Goal: Contribute content

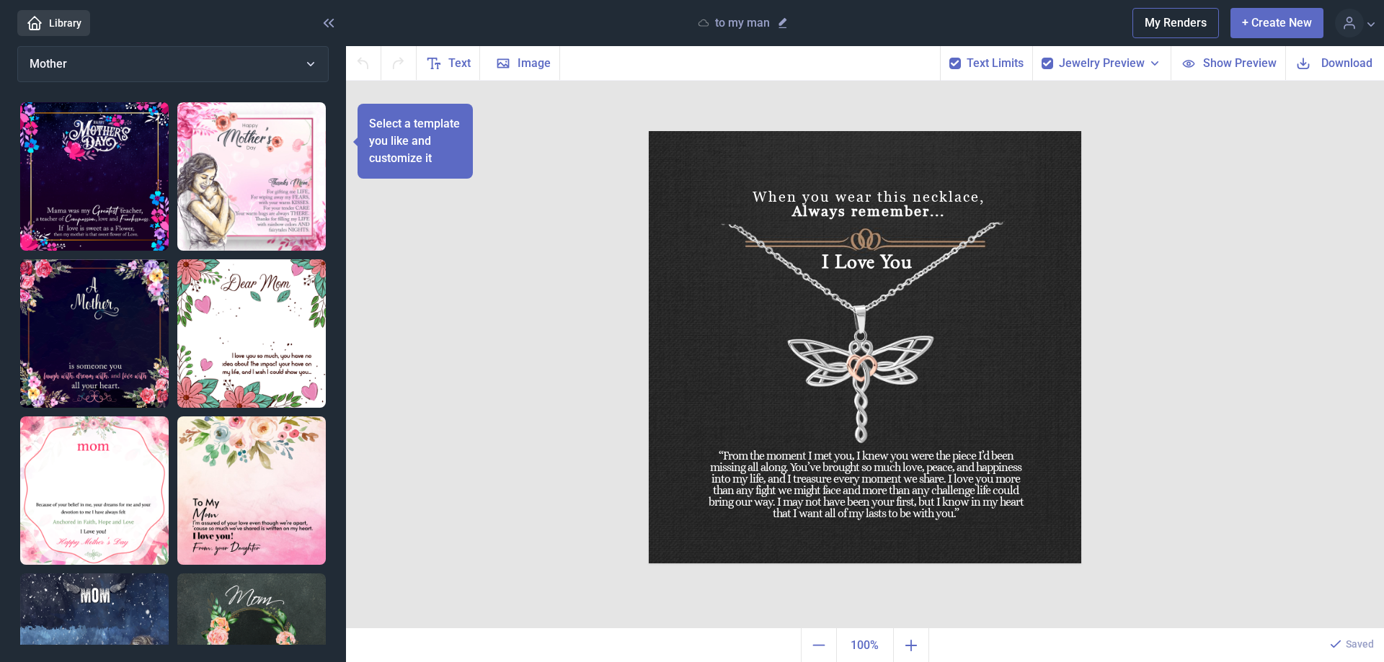
click at [1275, 21] on button "+ Create New" at bounding box center [1276, 23] width 93 height 30
checkbox input "false"
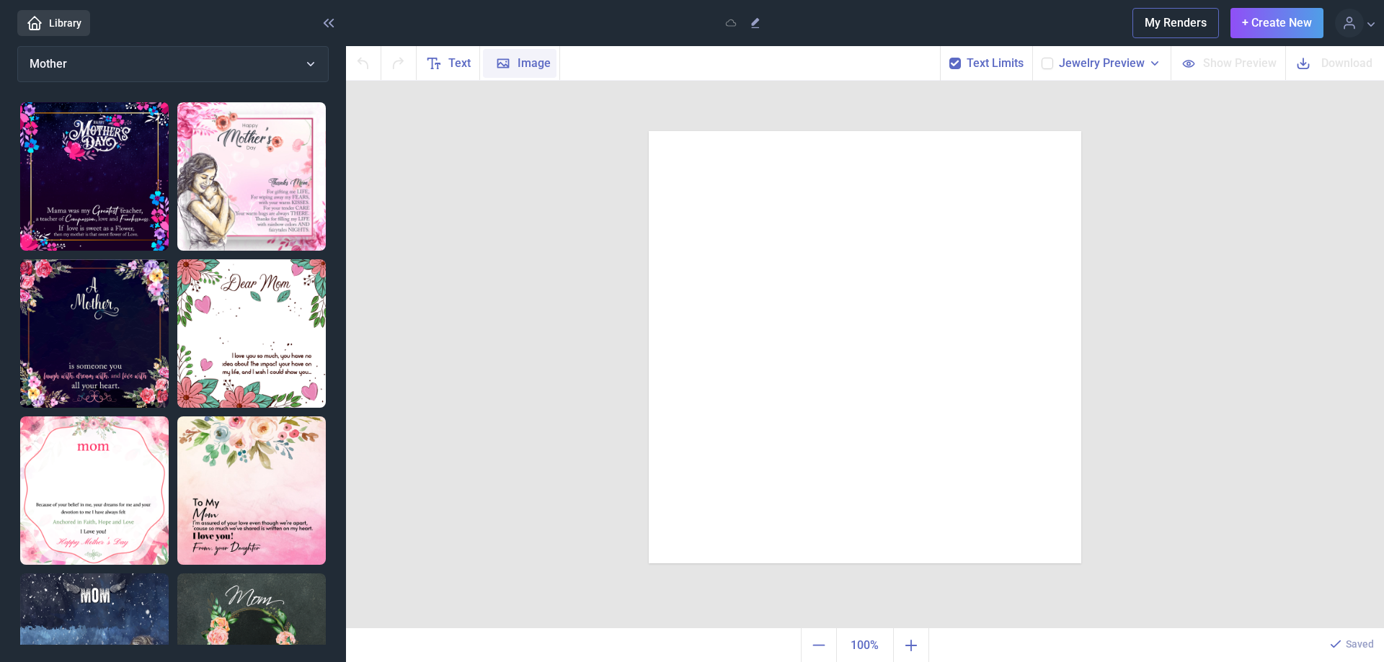
click at [525, 66] on span "Image" at bounding box center [534, 63] width 33 height 17
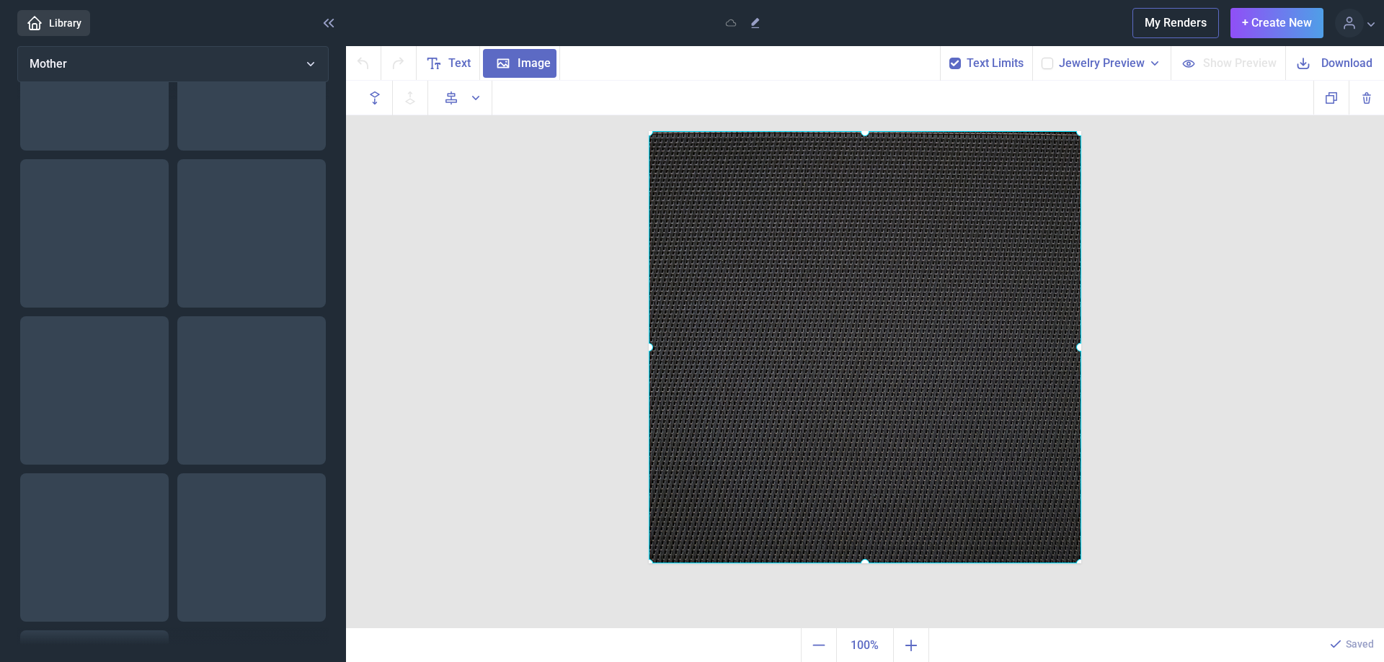
scroll to position [1369, 0]
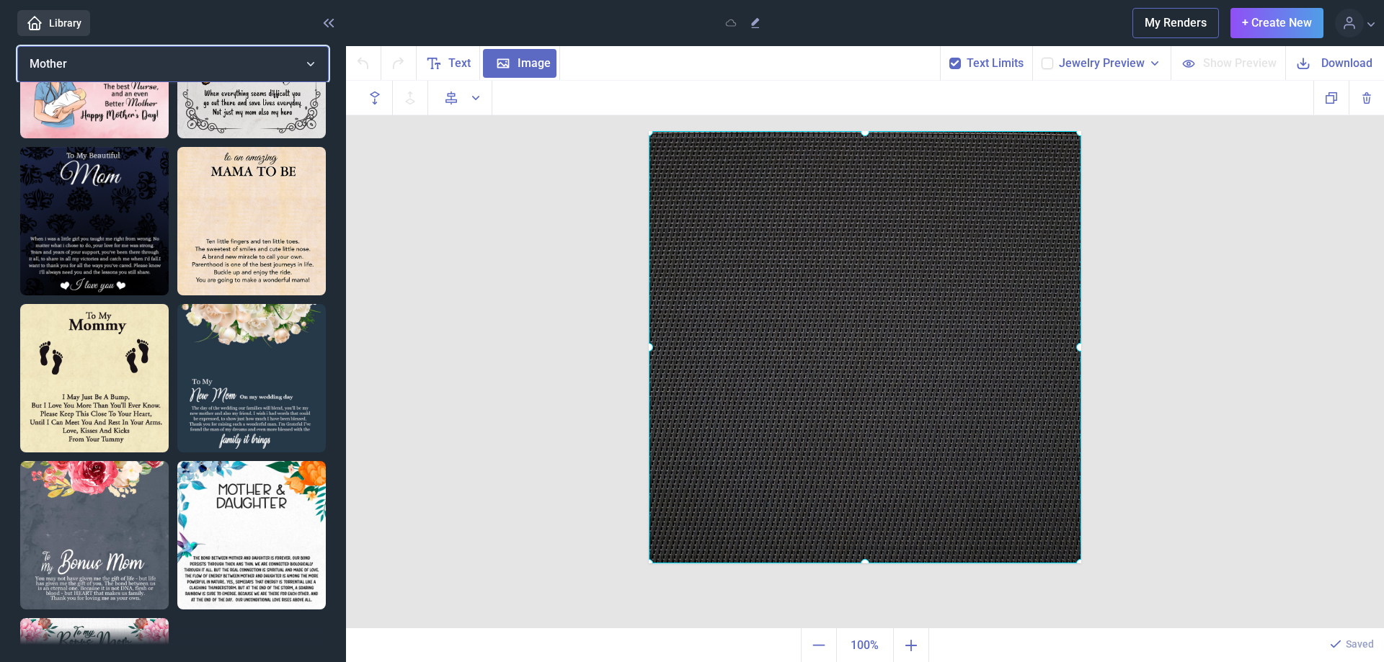
click at [313, 58] on button "Mother" at bounding box center [172, 64] width 311 height 36
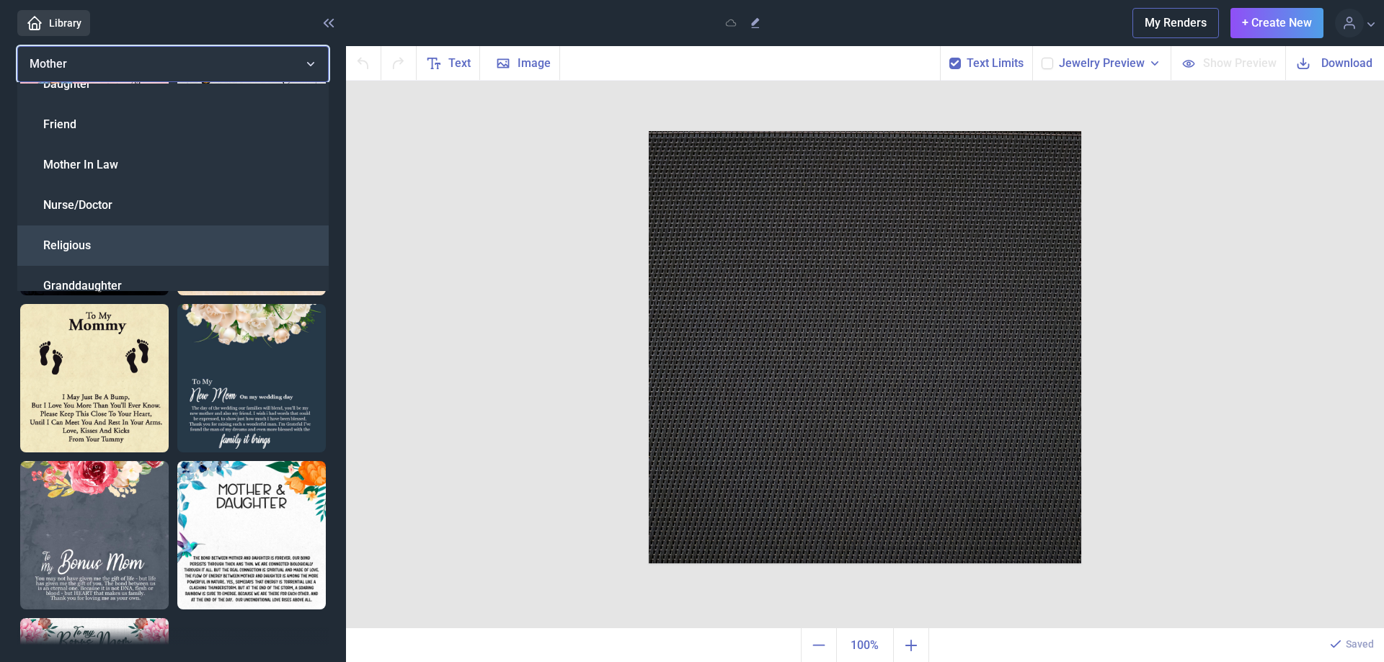
scroll to position [144, 0]
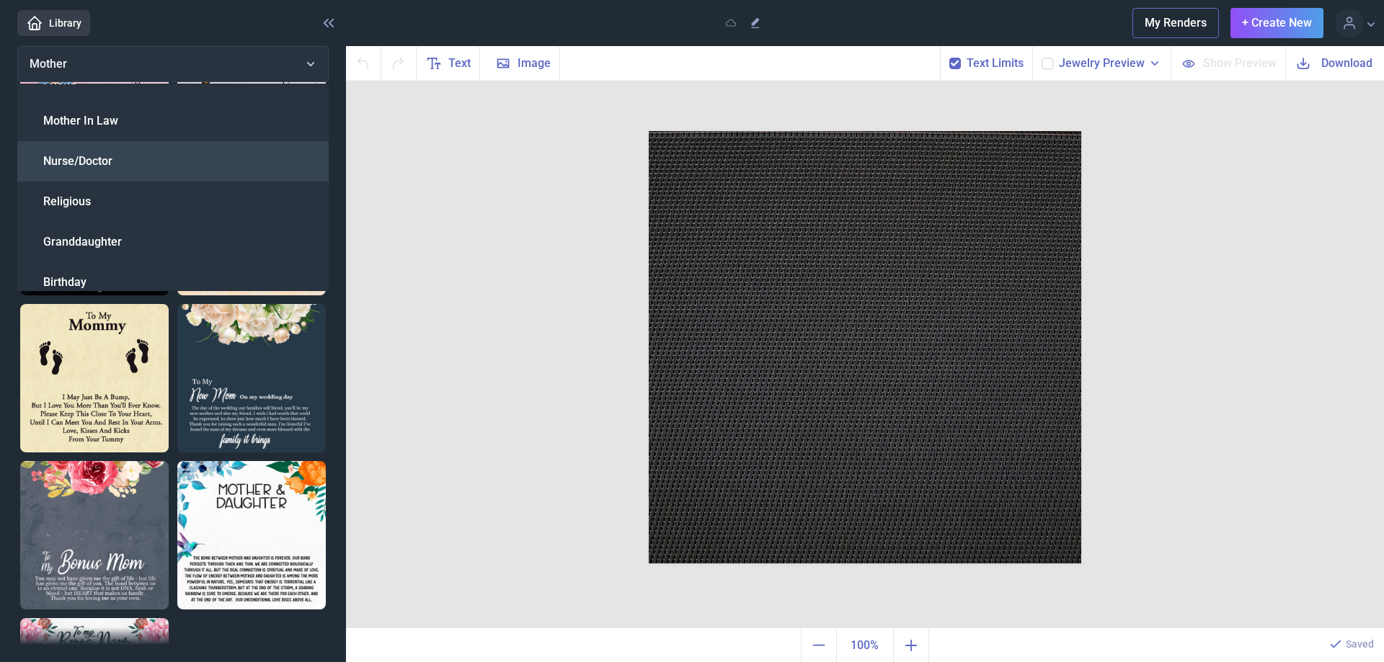
click at [120, 162] on div "Nurse/Doctor" at bounding box center [172, 161] width 311 height 40
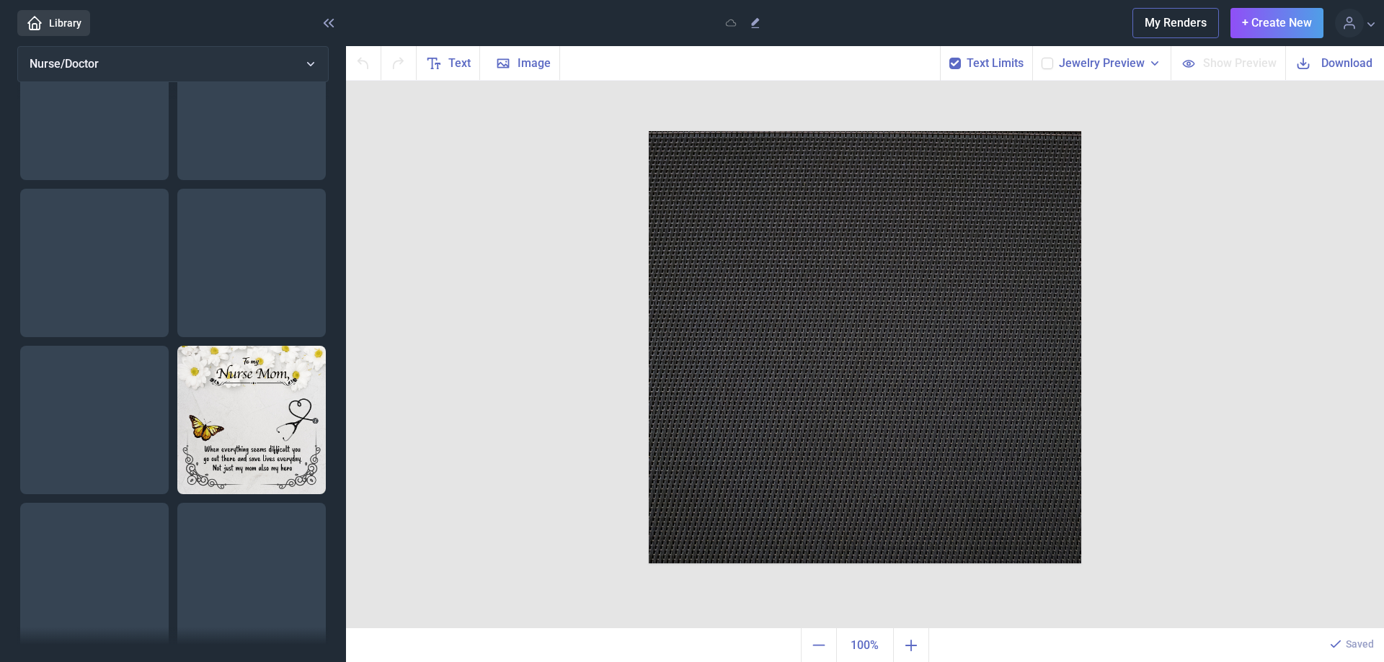
scroll to position [236, 0]
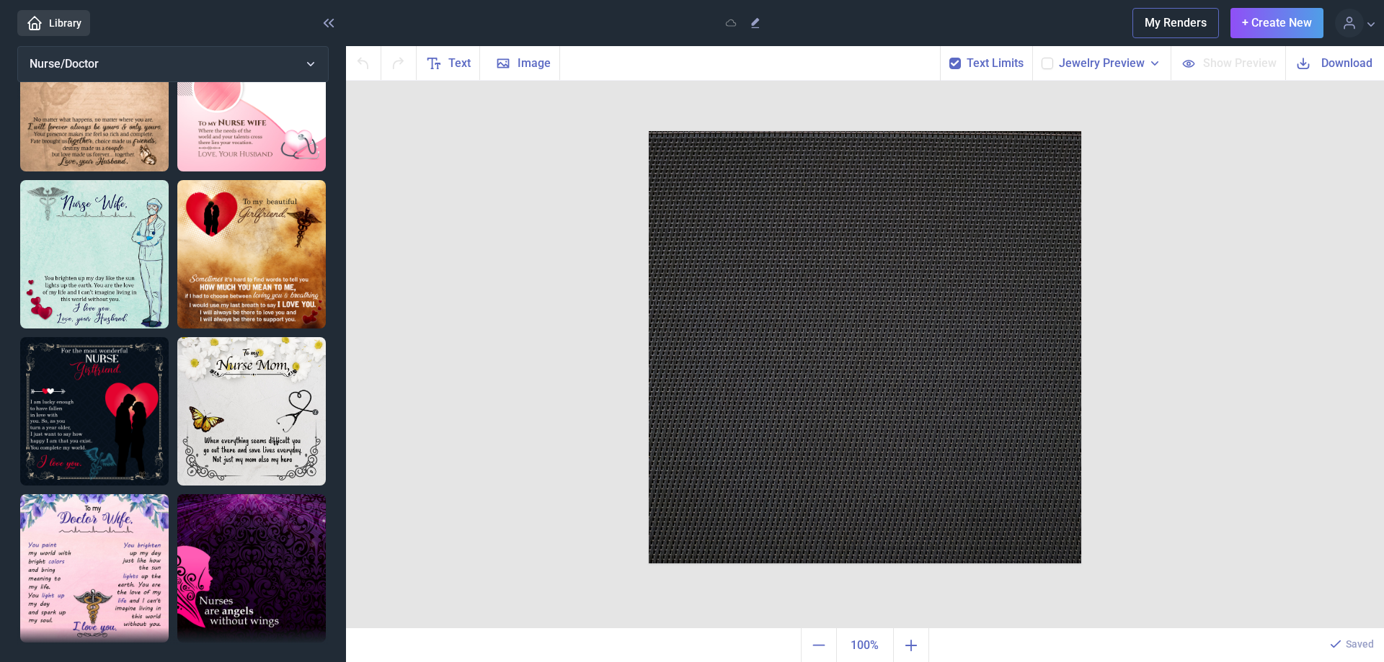
click at [249, 525] on img at bounding box center [251, 568] width 148 height 148
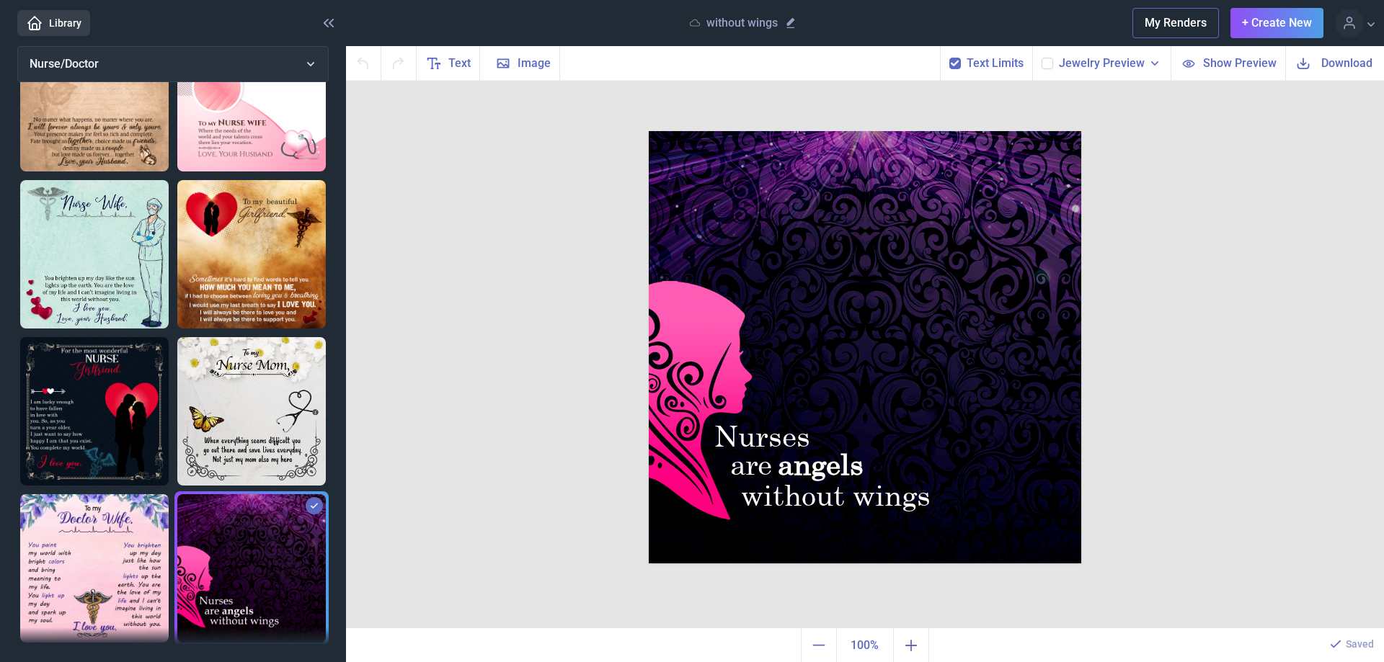
click at [698, 375] on img at bounding box center [865, 347] width 432 height 432
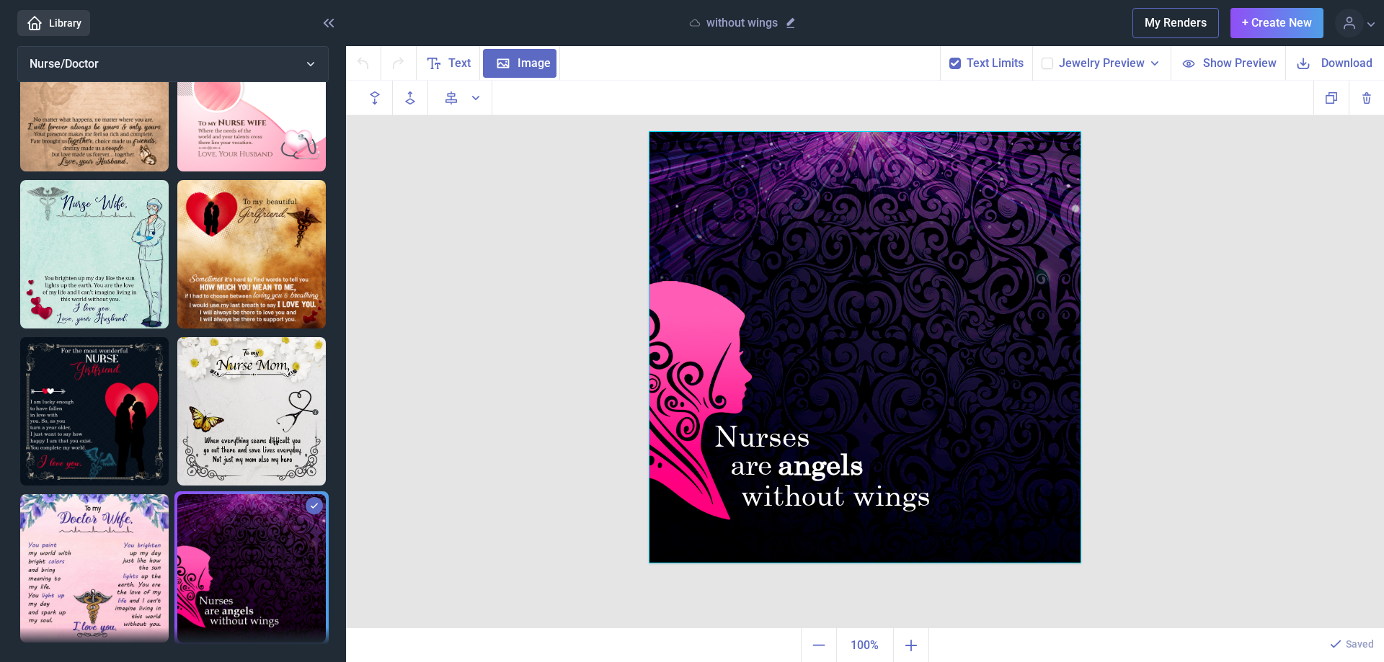
click at [698, 375] on div at bounding box center [865, 347] width 432 height 432
click at [959, 65] on icon at bounding box center [955, 63] width 9 height 9
click at [949, 58] on input "checkbox" at bounding box center [949, 57] width 1 height 1
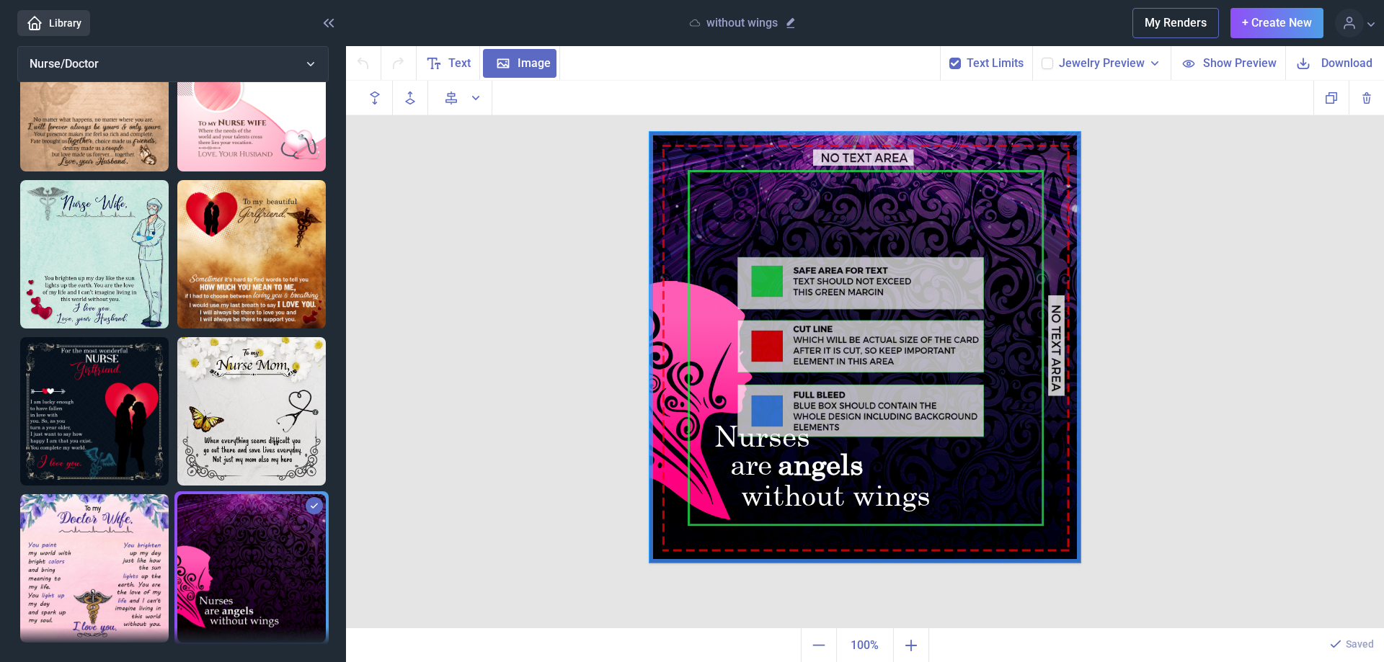
click at [957, 65] on use at bounding box center [955, 64] width 8 height 6
click at [949, 58] on input "checkbox" at bounding box center [949, 57] width 1 height 1
checkbox input "false"
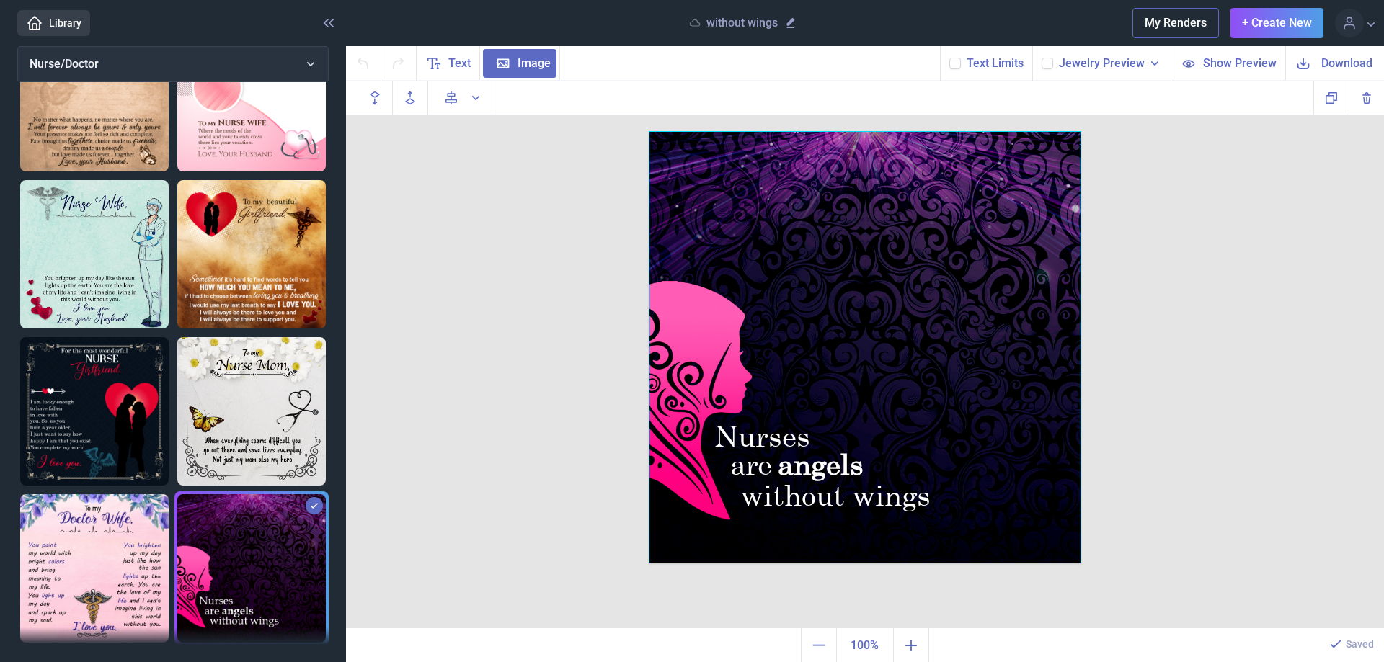
click at [804, 291] on div at bounding box center [865, 347] width 432 height 432
click at [822, 292] on div at bounding box center [865, 347] width 432 height 432
click at [932, 252] on div at bounding box center [865, 347] width 432 height 432
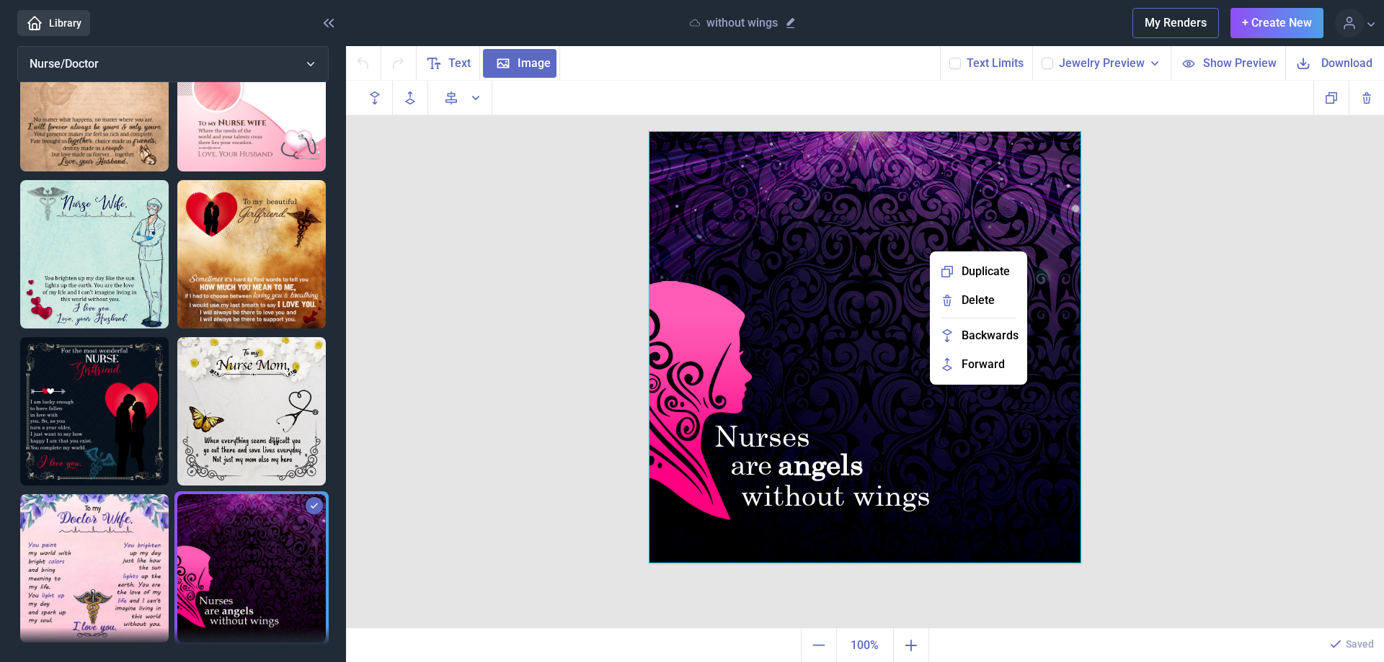
click at [971, 299] on span "Delete" at bounding box center [978, 300] width 33 height 17
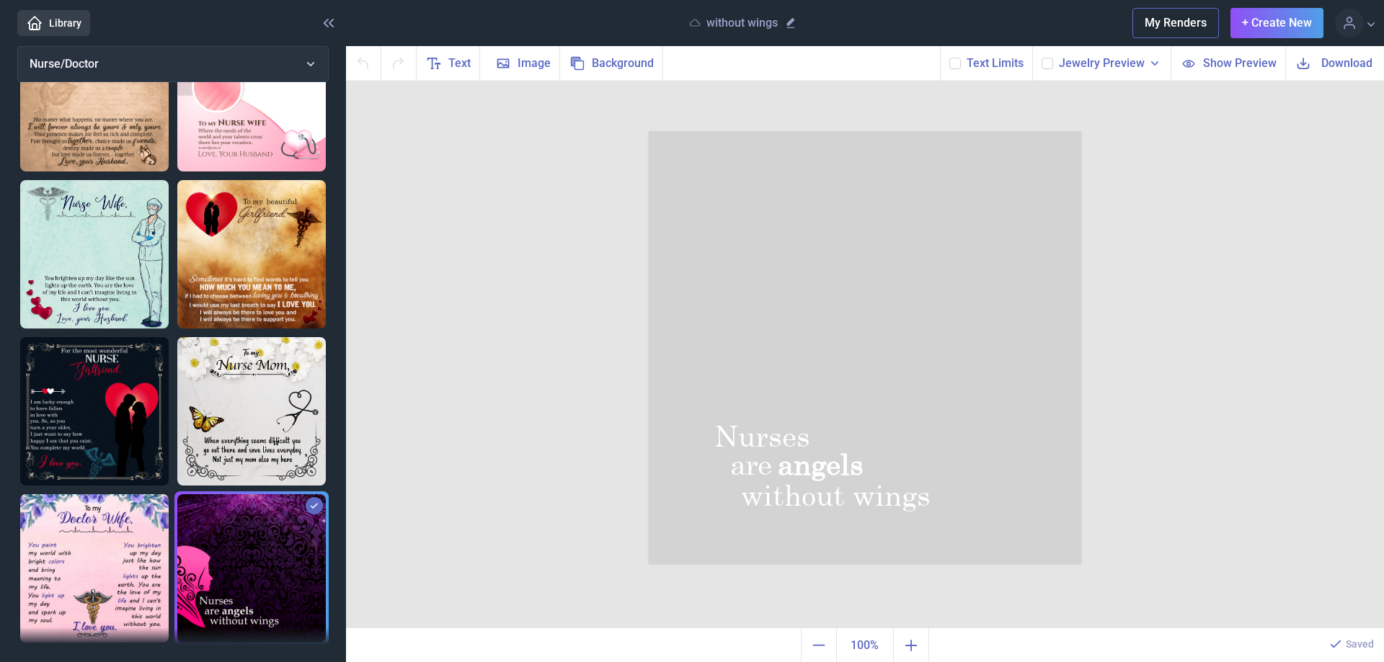
click at [1156, 459] on div "Nurses are angels without wings Duplicate Delete Backwards > Forward" at bounding box center [865, 355] width 1038 height 549
click at [520, 63] on span "Image" at bounding box center [534, 63] width 33 height 17
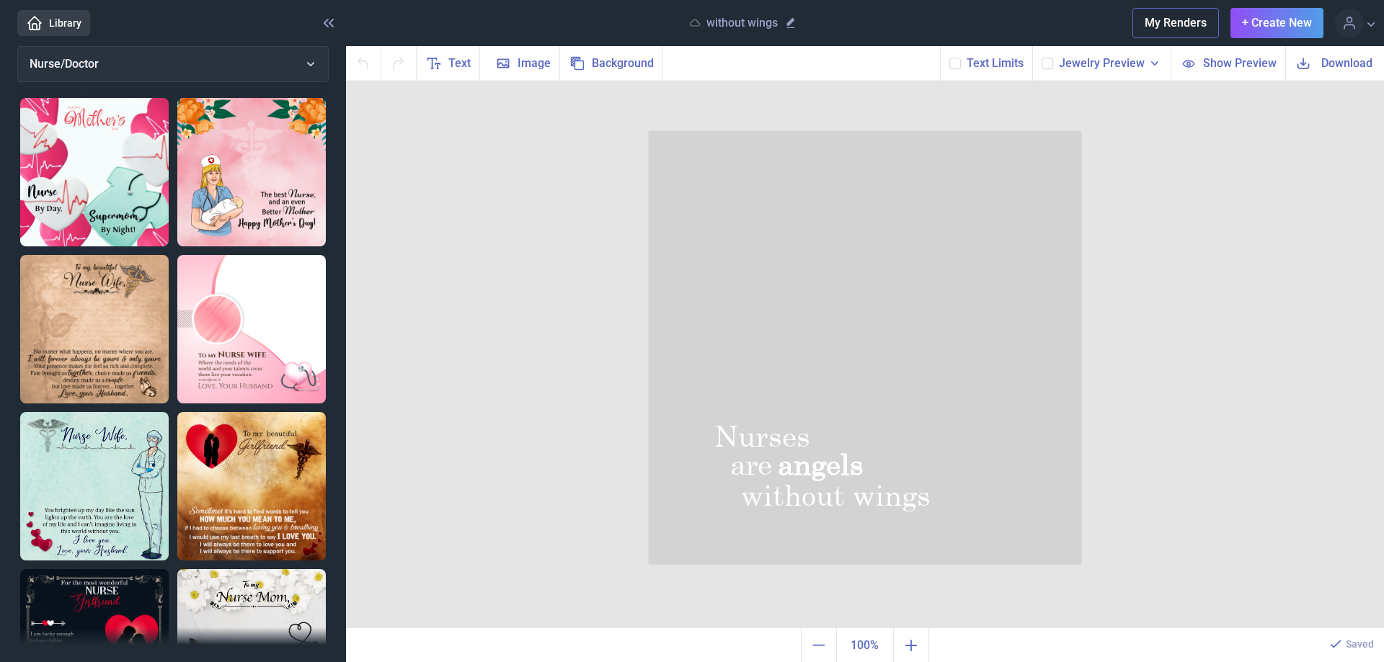
scroll to position [0, 0]
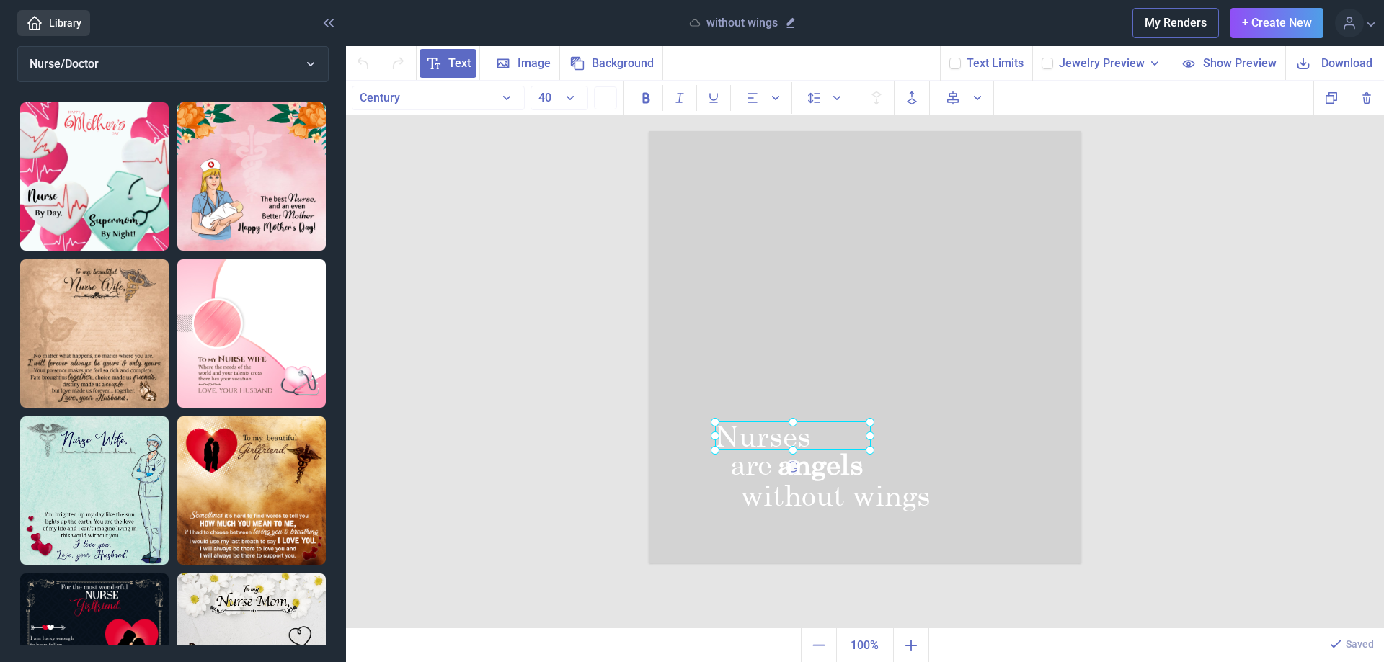
click at [649, 131] on div "Nurses" at bounding box center [649, 131] width 0 height 0
click at [737, 437] on div at bounding box center [794, 436] width 156 height 29
click at [763, 436] on div at bounding box center [794, 436] width 156 height 29
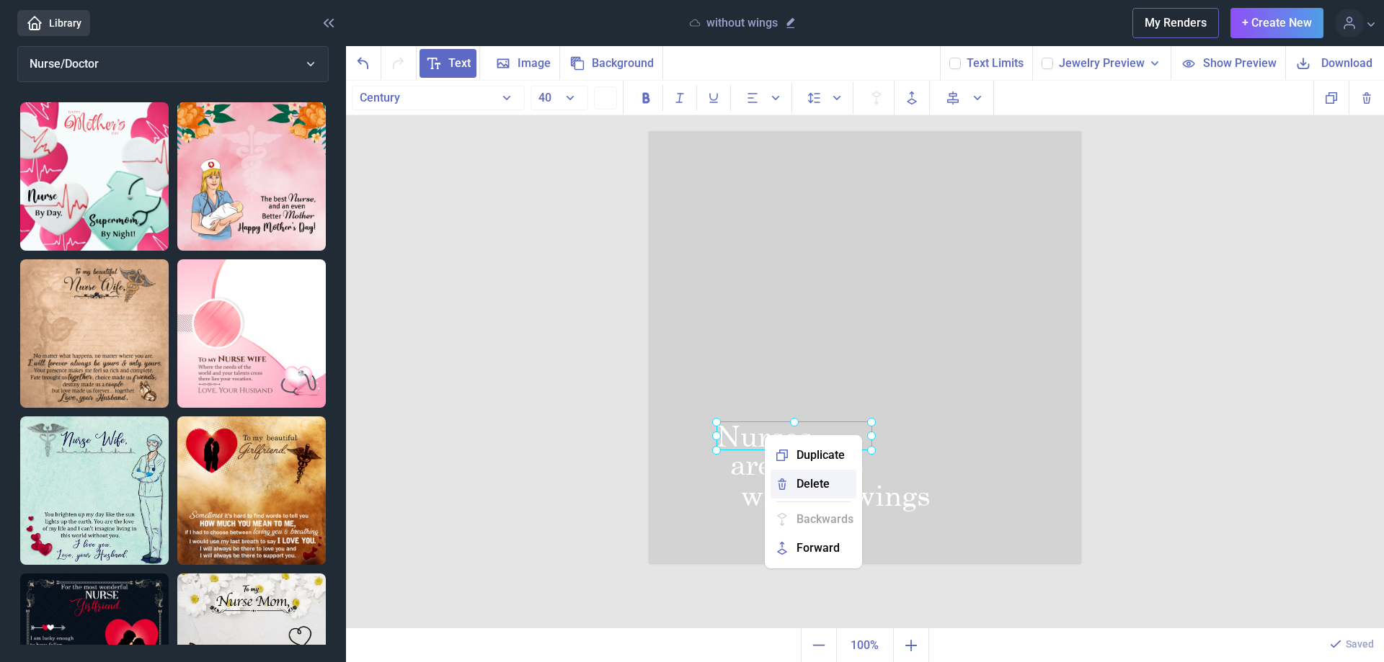
click at [811, 485] on span "Delete" at bounding box center [812, 484] width 33 height 17
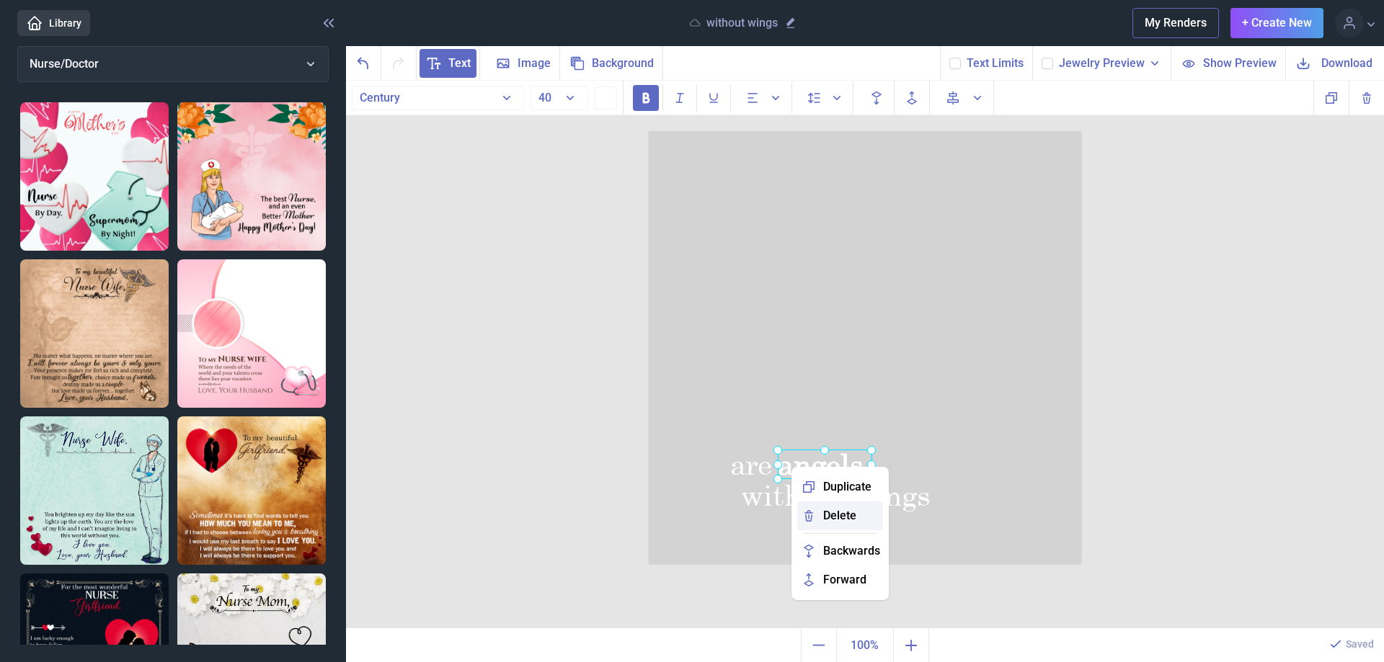
click at [836, 515] on span "Delete" at bounding box center [839, 515] width 33 height 17
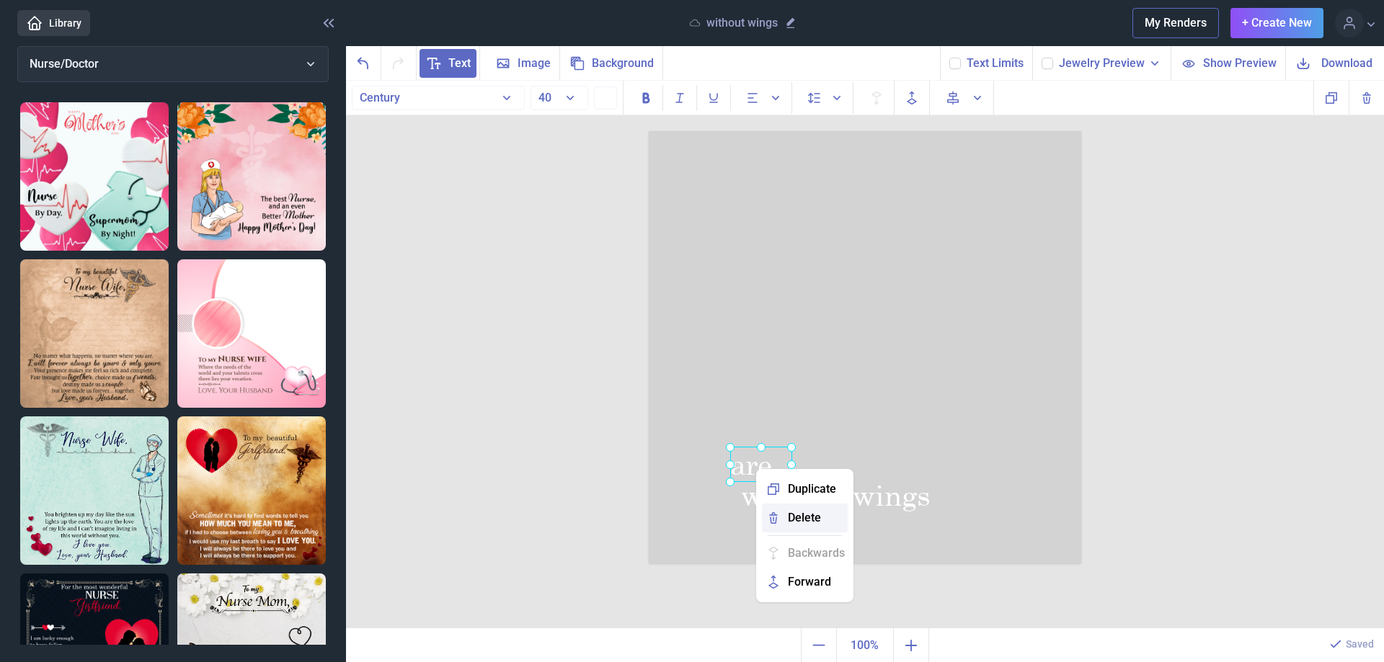
click at [793, 520] on span "Delete" at bounding box center [804, 518] width 33 height 17
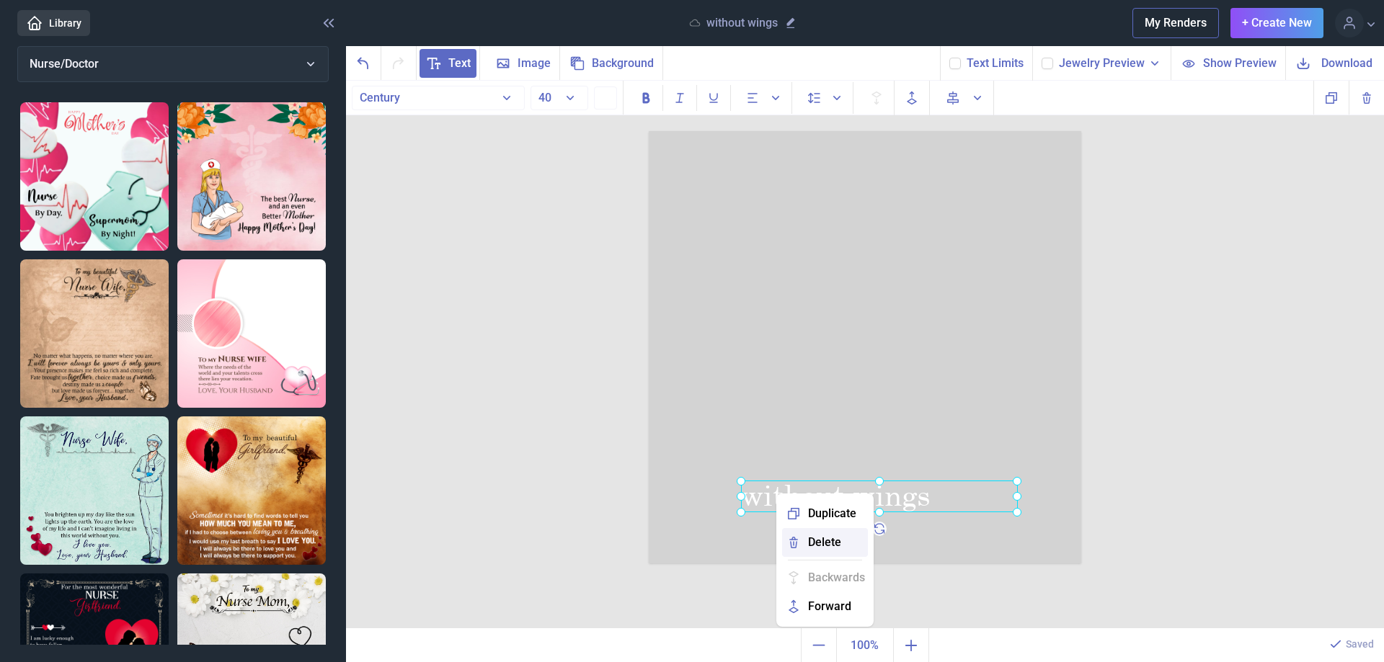
click at [815, 542] on span "Delete" at bounding box center [824, 542] width 33 height 17
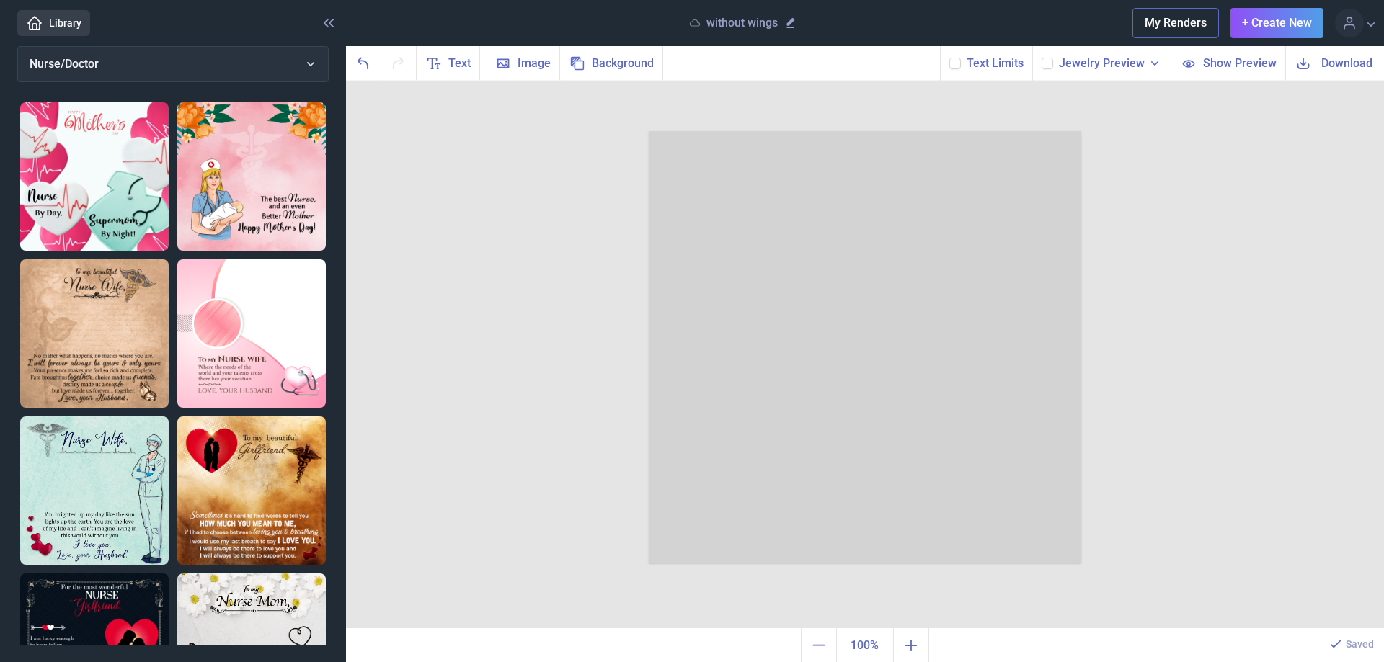
click at [95, 294] on img at bounding box center [94, 333] width 148 height 148
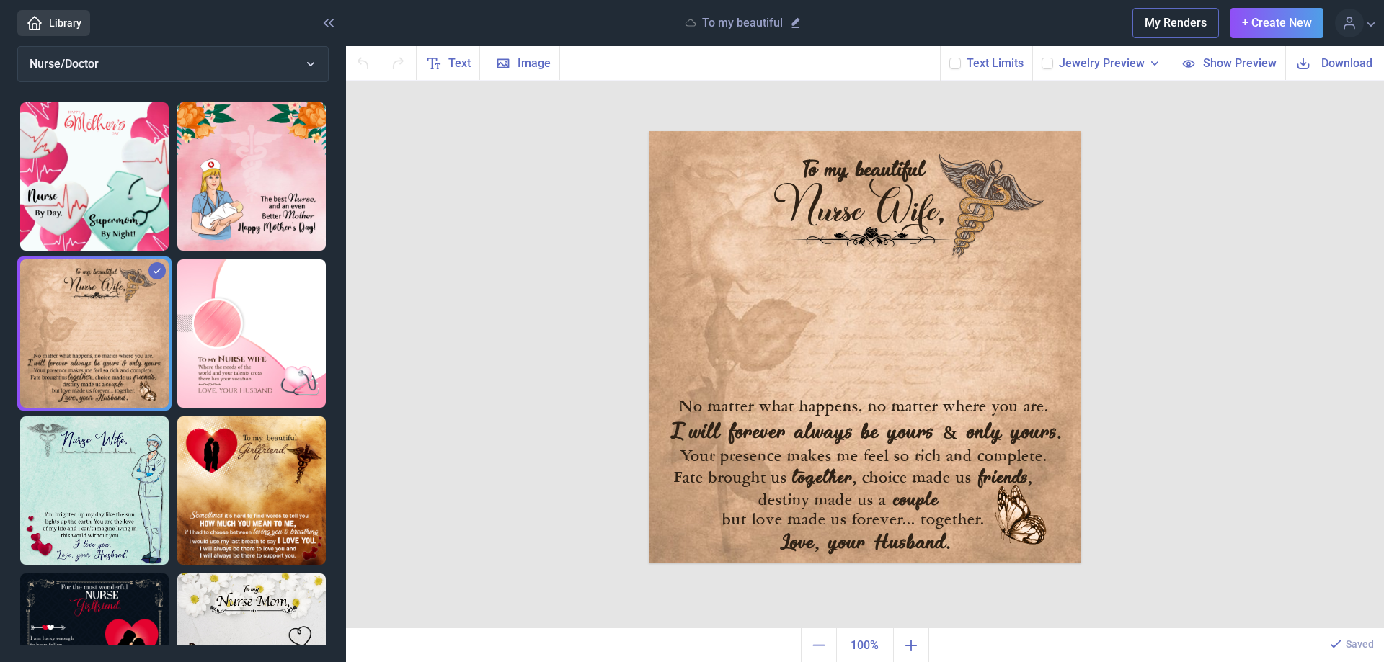
click at [95, 294] on img at bounding box center [94, 333] width 148 height 148
click at [985, 207] on img at bounding box center [865, 347] width 432 height 432
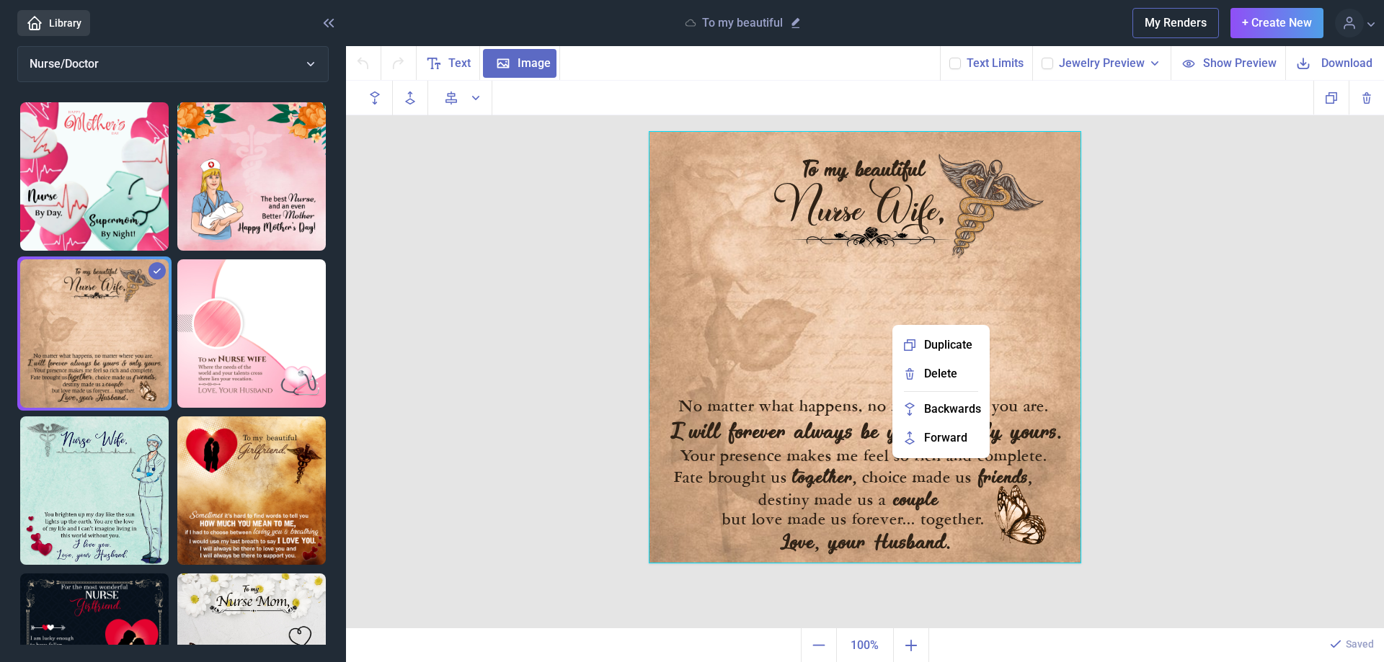
click at [1227, 377] on div "To my beautiful Nurse Wife, No matter what happens, no matter where you are. I …" at bounding box center [865, 355] width 1038 height 549
